Goal: Transaction & Acquisition: Book appointment/travel/reservation

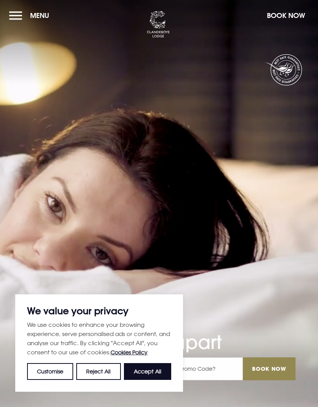
click at [17, 18] on button "Menu" at bounding box center [31, 15] width 44 height 16
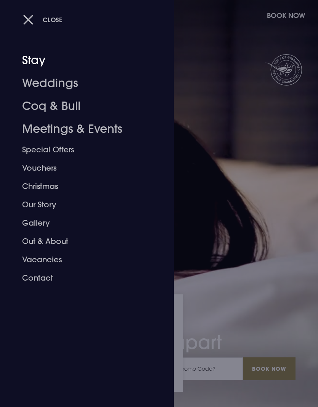
click at [42, 56] on link "Stay" at bounding box center [82, 60] width 121 height 23
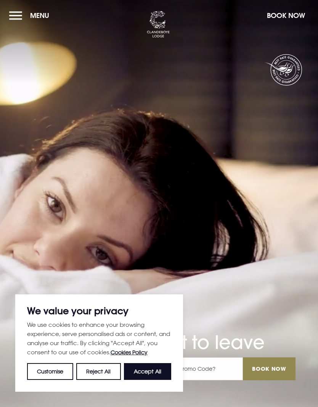
click at [155, 367] on button "Accept All" at bounding box center [147, 371] width 47 height 17
checkbox input "true"
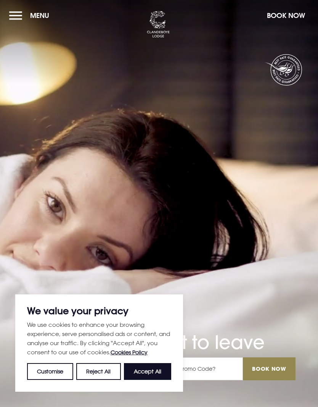
checkbox input "true"
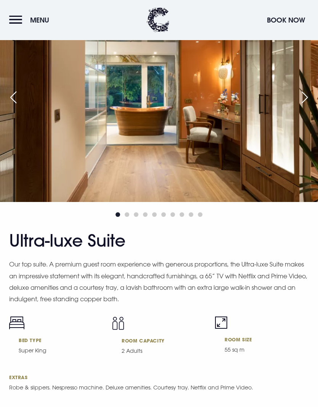
scroll to position [1326, 0]
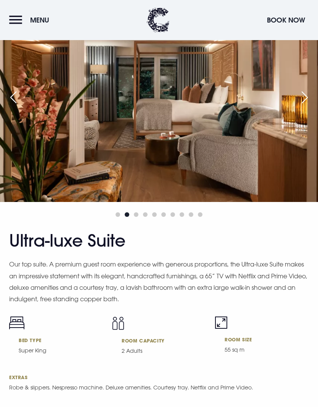
click at [296, 18] on button "Book Now" at bounding box center [286, 20] width 46 height 16
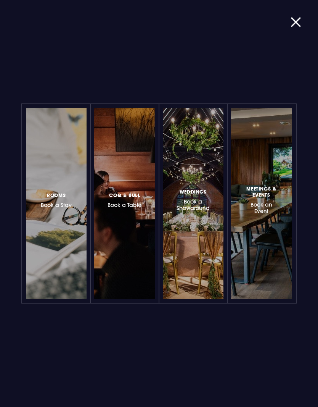
click at [63, 195] on span "Rooms" at bounding box center [56, 195] width 19 height 6
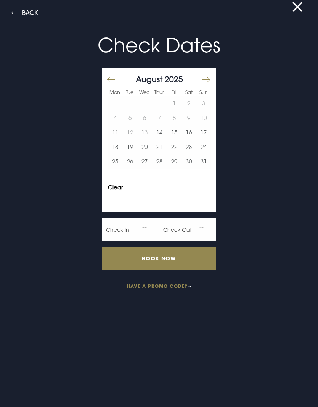
click at [193, 132] on button "16" at bounding box center [189, 132] width 15 height 14
click at [210, 132] on button "17" at bounding box center [203, 132] width 15 height 14
click at [177, 259] on input "Book Now" at bounding box center [159, 258] width 114 height 23
